Goal: Transaction & Acquisition: Purchase product/service

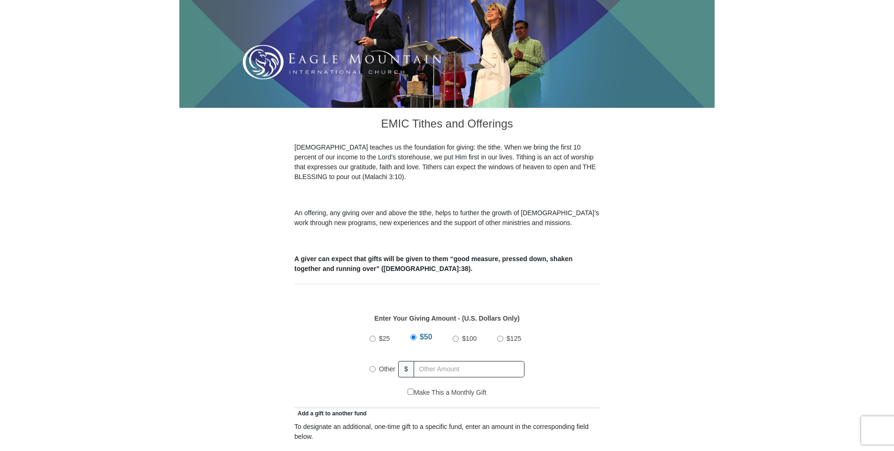
scroll to position [156, 0]
click at [371, 366] on input "Other" at bounding box center [372, 369] width 6 height 6
radio input "true"
type input "158"
click at [566, 371] on div "$25 $50 $100 $125 Other $ 158" at bounding box center [446, 357] width 295 height 61
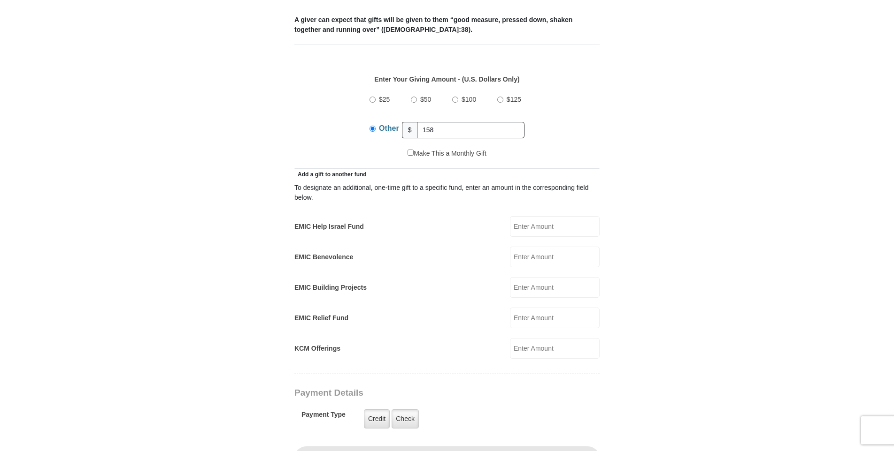
scroll to position [407, 0]
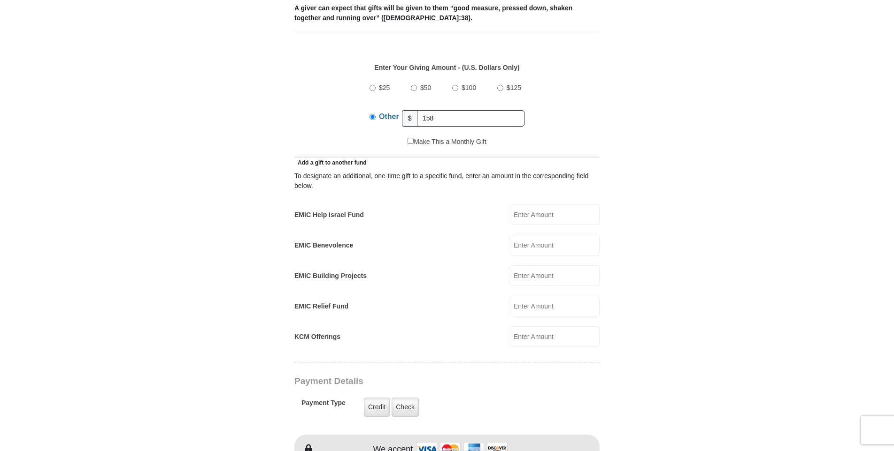
click at [541, 207] on input "EMIC Help Israel Fund" at bounding box center [555, 215] width 90 height 21
type input "20.00"
type input "Glenn"
type input "Stewart"
type input "glenn.stewart@tampabay.rr.com"
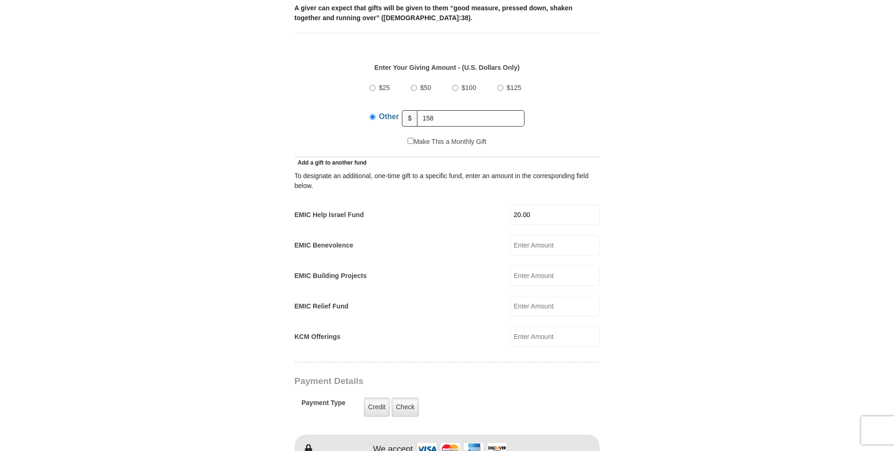
type input "481 Byrd Street"
type input "Lakeland"
select select "FL"
type input "863-838-7345"
click at [645, 247] on form "Eagle Mountain International Church Online Giving Because of gifts like yours, …" at bounding box center [446, 325] width 535 height 1388
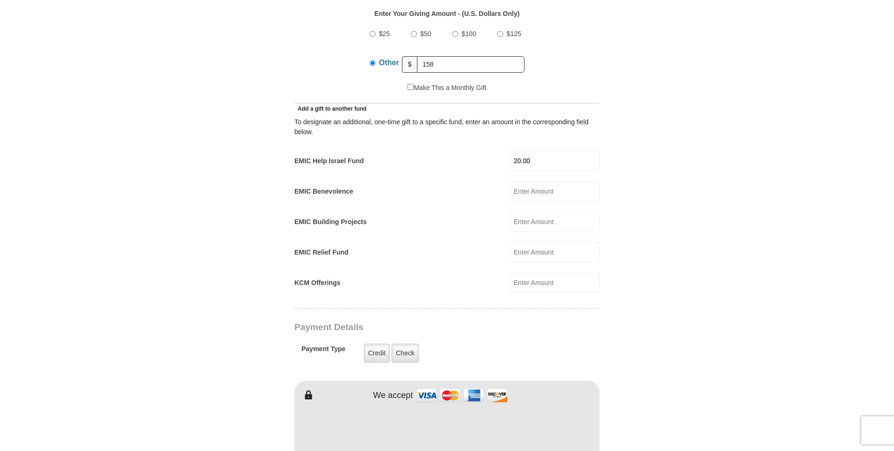
scroll to position [532, 0]
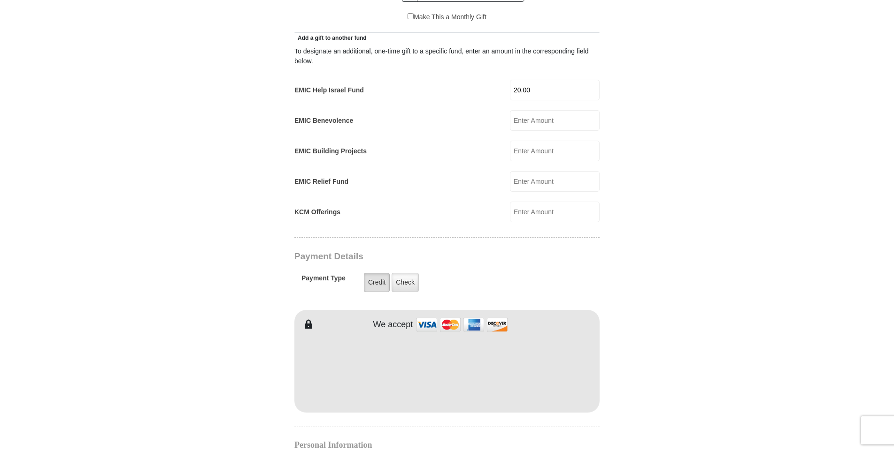
click at [380, 273] on label "Credit" at bounding box center [377, 282] width 26 height 19
click at [0, 0] on input "Credit" at bounding box center [0, 0] width 0 height 0
click at [641, 376] on form "Eagle Mountain International Church Online Giving Because of gifts like yours, …" at bounding box center [446, 200] width 535 height 1388
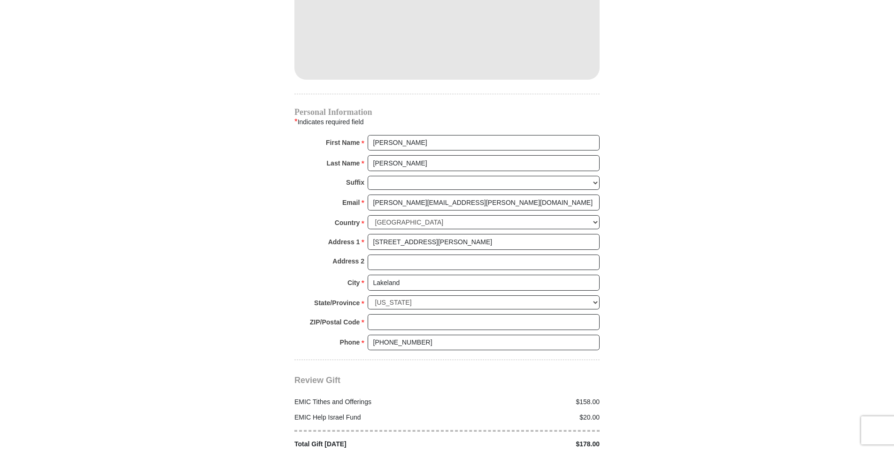
scroll to position [876, 0]
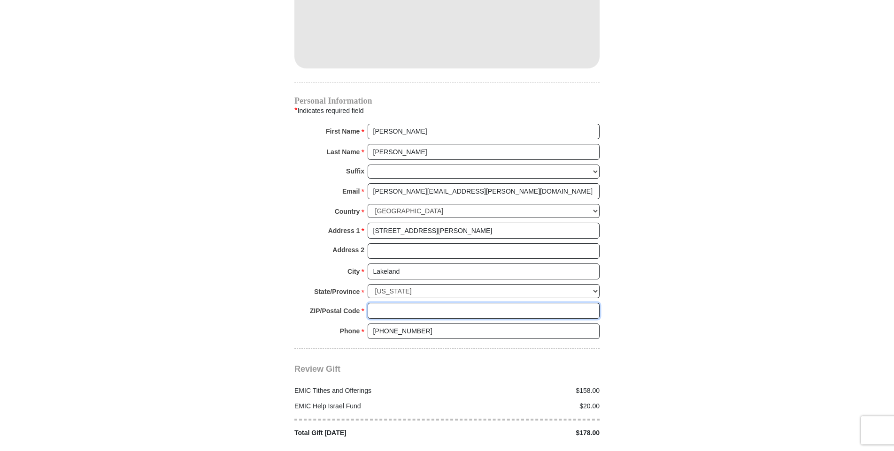
click at [390, 303] on input "ZIP/Postal Code *" at bounding box center [483, 311] width 232 height 16
type input "33809"
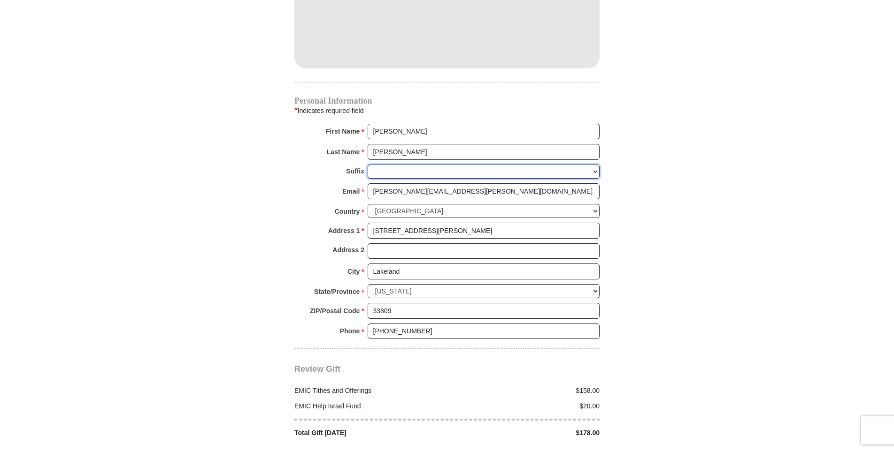
type input "481 Byrd Street"
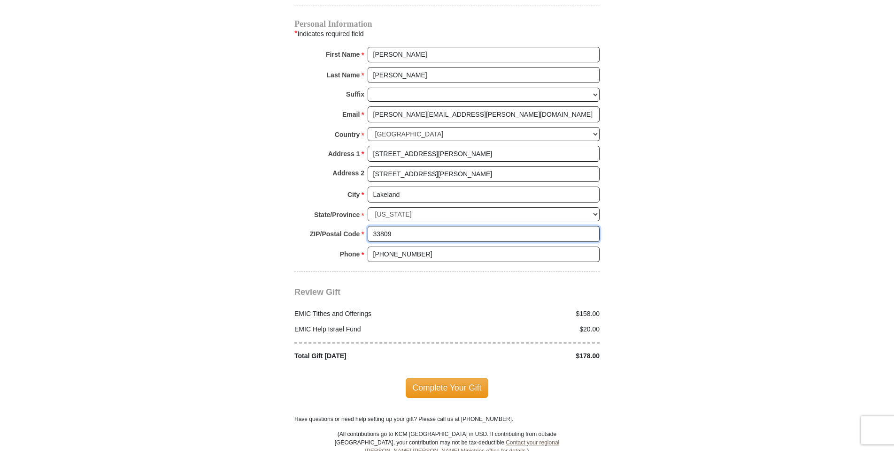
scroll to position [970, 0]
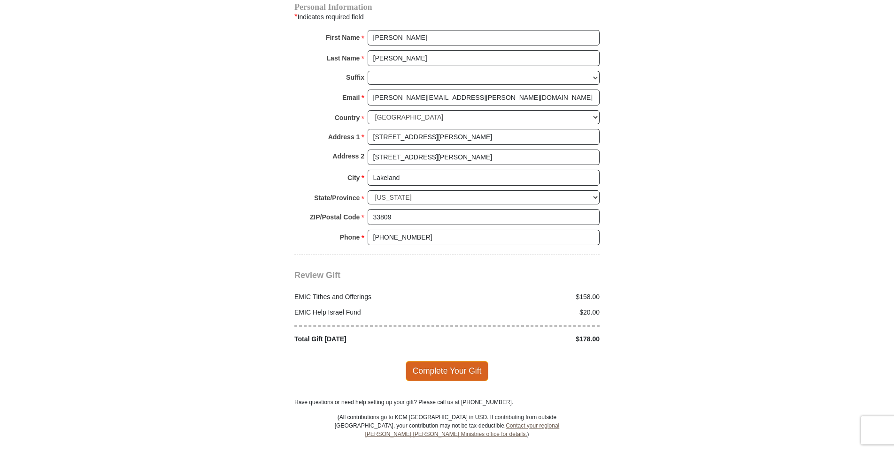
click at [467, 362] on span "Complete Your Gift" at bounding box center [446, 371] width 83 height 20
